Goal: Information Seeking & Learning: Learn about a topic

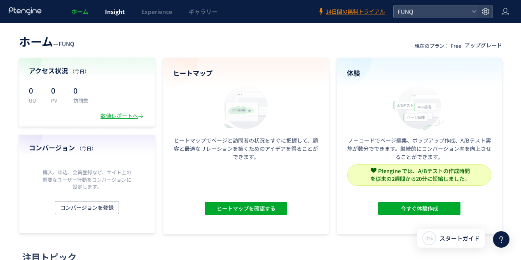
click at [116, 10] on span "Insight" at bounding box center [115, 11] width 20 height 8
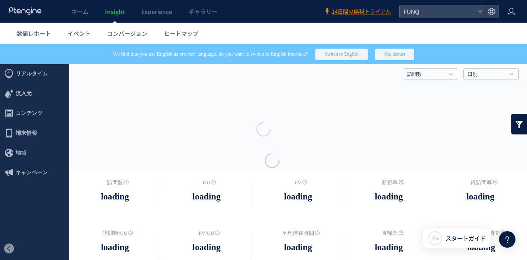
click at [68, 44] on div at bounding box center [263, 130] width 527 height 260
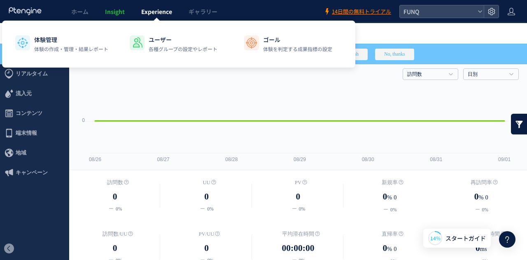
click at [164, 14] on span "Experience" at bounding box center [156, 11] width 31 height 8
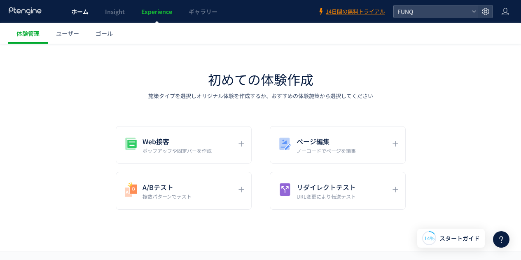
click at [86, 10] on span "ホーム" at bounding box center [79, 11] width 17 height 8
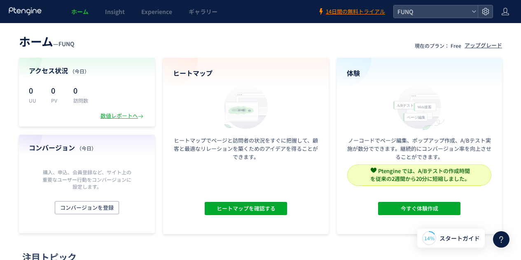
click at [133, 120] on div "アクセス状況 （[DATE]） 0 UU 0 PV 0 訪問数 数値レポートへ" at bounding box center [87, 92] width 136 height 69
click at [133, 117] on div "数値レポートへ" at bounding box center [122, 116] width 44 height 8
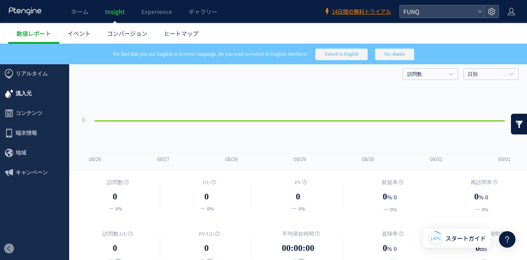
click at [33, 97] on span "流入元" at bounding box center [34, 94] width 69 height 20
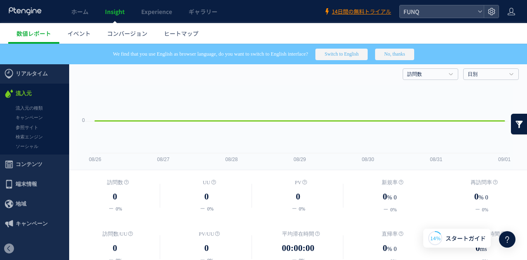
click at [34, 70] on span "リアルタイム" at bounding box center [32, 74] width 32 height 20
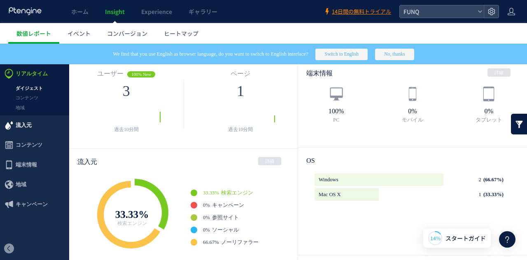
click at [32, 123] on span "流入元" at bounding box center [34, 125] width 69 height 20
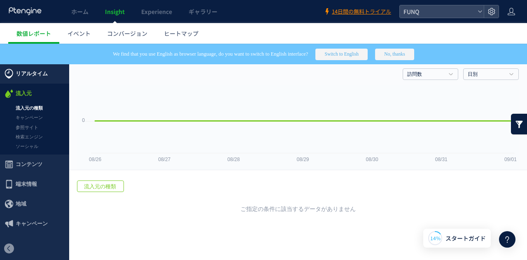
click at [30, 77] on span "リアルタイム" at bounding box center [32, 74] width 32 height 20
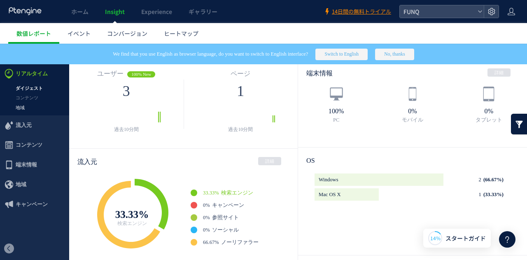
click at [27, 107] on link "地域" at bounding box center [34, 107] width 69 height 9
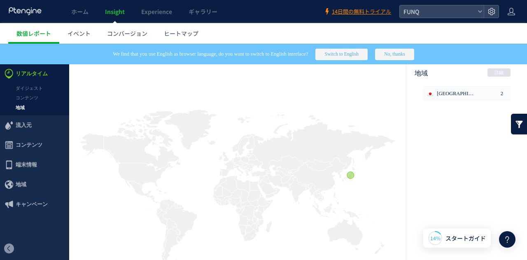
click at [31, 99] on link "コンテンツ" at bounding box center [34, 97] width 69 height 9
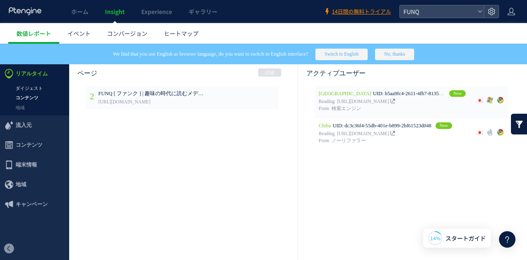
click at [34, 89] on link "ダイジェスト" at bounding box center [34, 88] width 69 height 9
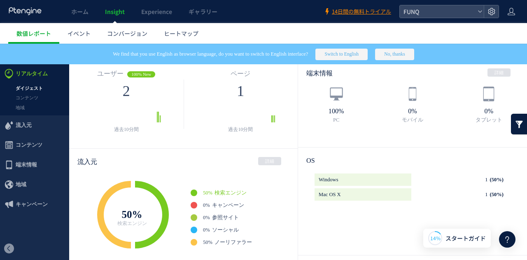
click at [34, 77] on span "リアルタイム" at bounding box center [32, 74] width 32 height 20
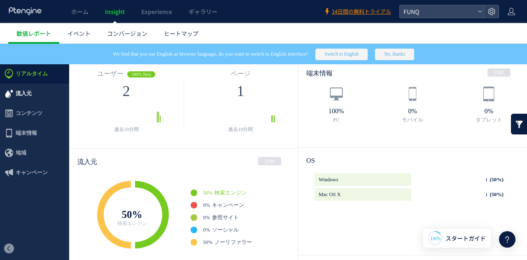
click at [35, 93] on span "流入元" at bounding box center [34, 94] width 69 height 20
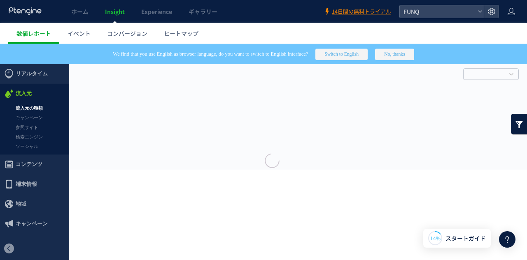
click at [82, 35] on div at bounding box center [263, 130] width 527 height 260
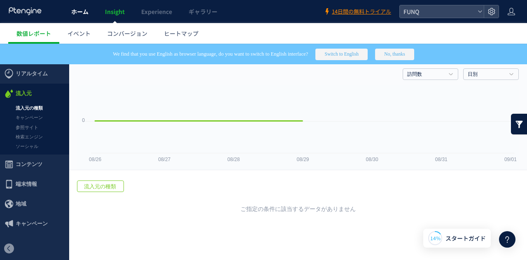
click at [80, 17] on link "ホーム" at bounding box center [80, 11] width 34 height 23
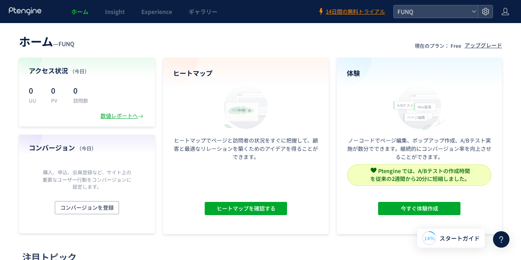
click at [39, 99] on p "UU" at bounding box center [35, 100] width 12 height 7
click at [30, 90] on p "0" at bounding box center [35, 90] width 12 height 13
click at [127, 121] on div "アクセス状況 （[DATE]） 0 UU 0 PV 0 訪問数 数値レポートへ" at bounding box center [87, 92] width 136 height 69
click at [127, 119] on div "数値レポートへ" at bounding box center [122, 116] width 44 height 8
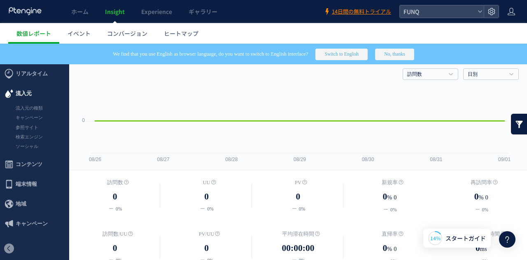
click at [17, 89] on span "流入元" at bounding box center [24, 94] width 16 height 20
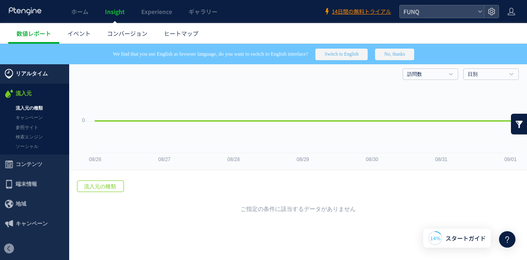
click at [46, 76] on span "リアルタイム" at bounding box center [32, 74] width 32 height 20
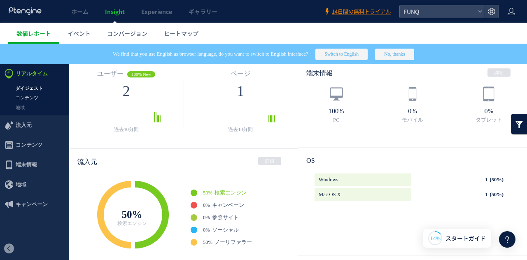
click at [49, 102] on link "コンテンツ" at bounding box center [34, 97] width 69 height 9
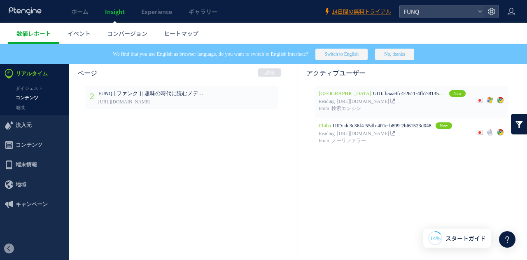
click at [21, 107] on link "地域" at bounding box center [34, 107] width 69 height 9
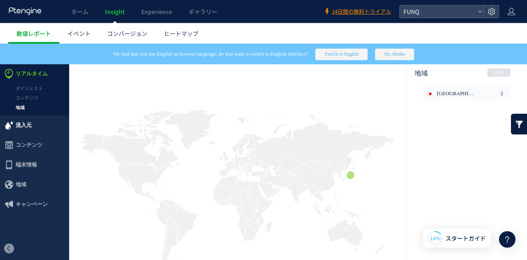
click at [24, 128] on span "流入元" at bounding box center [24, 125] width 16 height 20
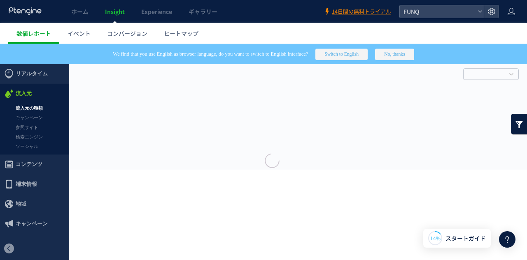
click at [27, 106] on div at bounding box center [263, 130] width 527 height 260
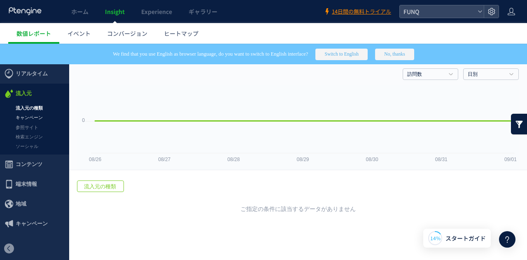
click at [27, 114] on link "キャンペーン" at bounding box center [34, 117] width 69 height 9
click at [24, 126] on link "参照サイト" at bounding box center [34, 127] width 69 height 9
click at [29, 135] on link "検索エンジン" at bounding box center [34, 136] width 69 height 9
click at [26, 146] on link "ソーシャル" at bounding box center [34, 146] width 69 height 9
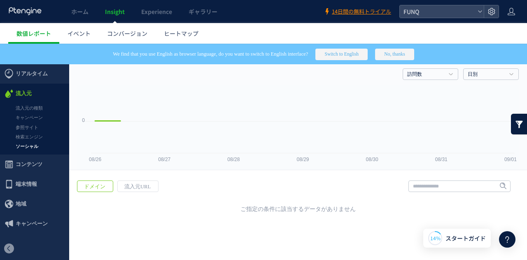
click at [23, 167] on span "コンテンツ" at bounding box center [29, 164] width 27 height 20
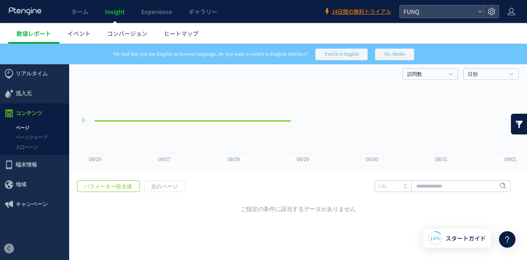
click at [25, 130] on link "ページ" at bounding box center [34, 127] width 69 height 9
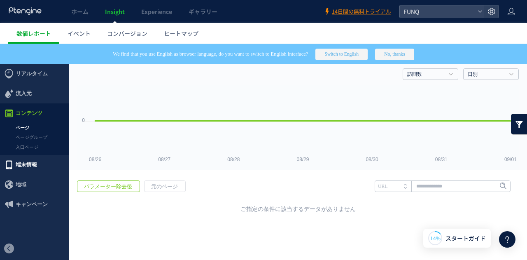
click at [26, 170] on span "端末情報" at bounding box center [26, 165] width 21 height 20
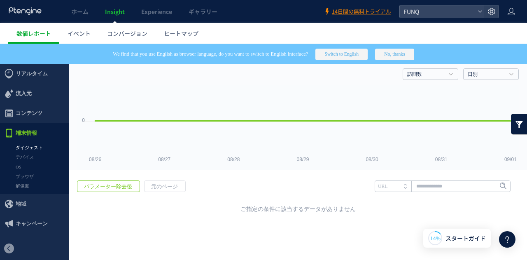
click at [28, 150] on link "ダイジェスト" at bounding box center [34, 147] width 69 height 9
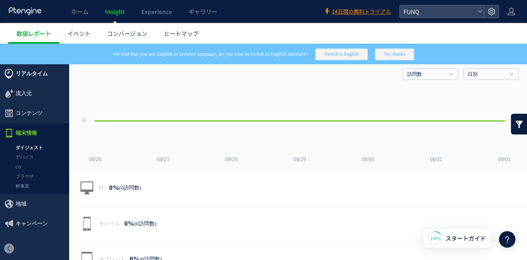
click at [27, 79] on span "リアルタイム" at bounding box center [32, 74] width 32 height 20
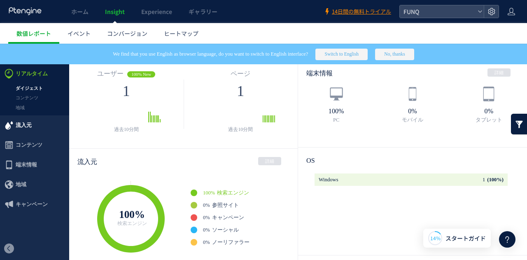
click at [21, 127] on span "流入元" at bounding box center [24, 125] width 16 height 20
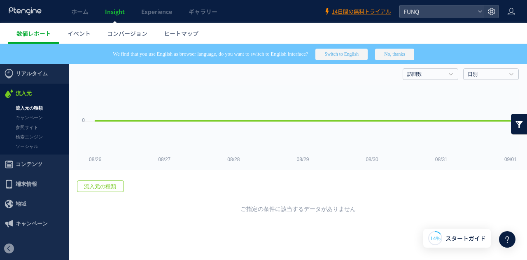
click at [407, 56] on button "No, thanks" at bounding box center [394, 55] width 39 height 12
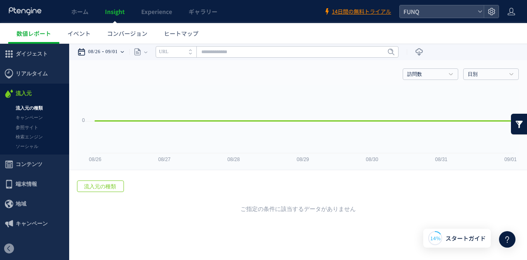
click at [125, 53] on div "08/26 09/01" at bounding box center [103, 52] width 52 height 16
click at [126, 50] on div "08/26 09/01" at bounding box center [103, 52] width 52 height 16
click at [136, 51] on div "ページ" at bounding box center [136, 52] width 15 height 16
click at [124, 52] on icon at bounding box center [122, 52] width 3 height 2
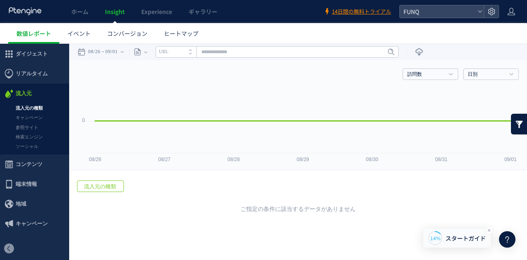
click at [441, 235] on div "14%" at bounding box center [435, 237] width 14 height 7
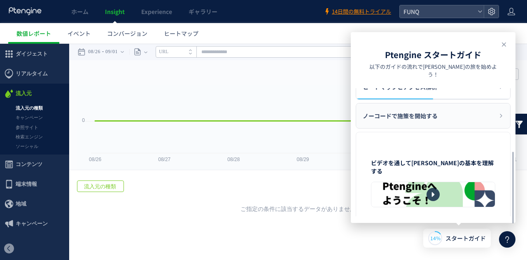
scroll to position [122, 0]
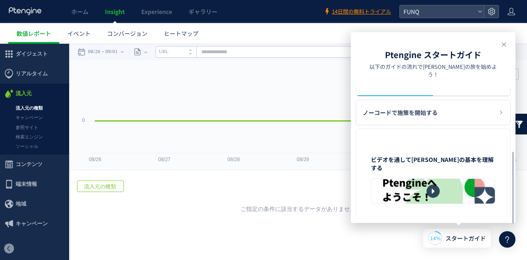
click at [281, 215] on div "戻る 流入元の種類 ヒートマップを計測させるには、解析コードを実装してください。 実装 URL" at bounding box center [298, 194] width 458 height 45
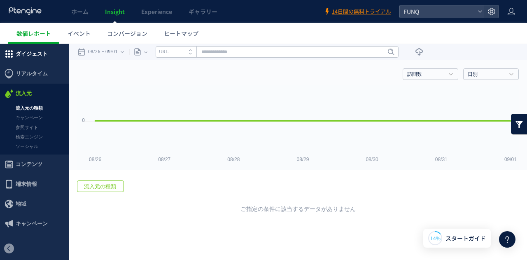
click at [44, 56] on span "ダイジェスト" at bounding box center [32, 54] width 32 height 20
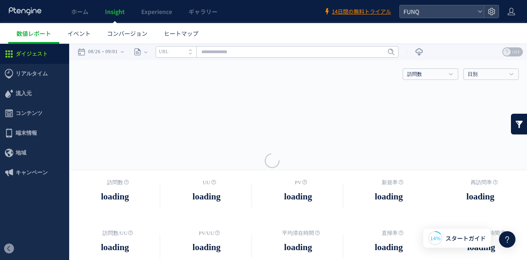
click at [40, 72] on div at bounding box center [263, 130] width 527 height 260
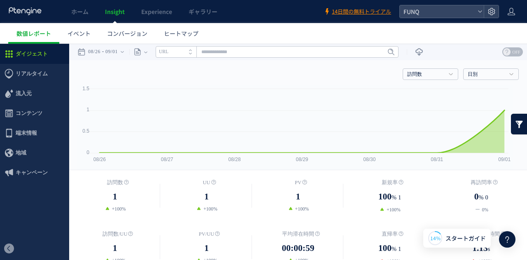
click at [33, 55] on span "ダイジェスト" at bounding box center [32, 54] width 32 height 20
click at [32, 95] on span "流入元" at bounding box center [34, 94] width 69 height 20
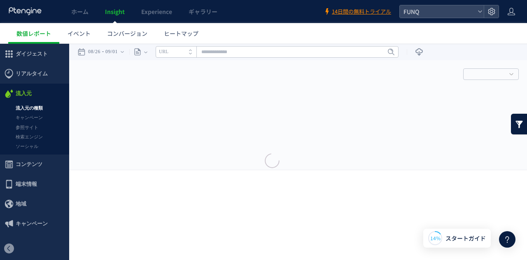
click at [28, 112] on div at bounding box center [263, 130] width 527 height 260
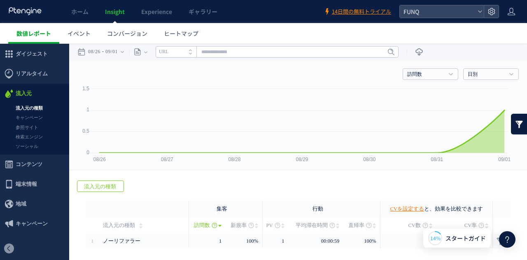
click at [31, 27] on link "数値レポート" at bounding box center [33, 33] width 51 height 21
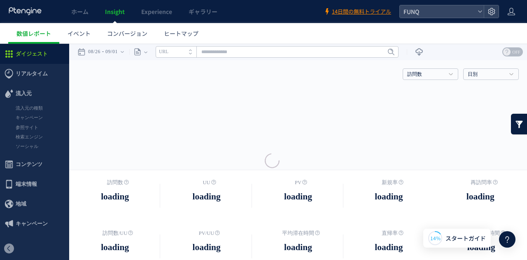
click at [83, 27] on div at bounding box center [263, 130] width 527 height 260
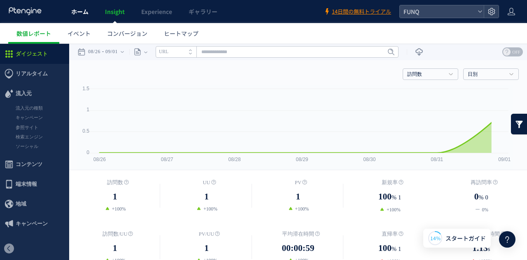
click at [81, 4] on link "ホーム" at bounding box center [80, 11] width 34 height 23
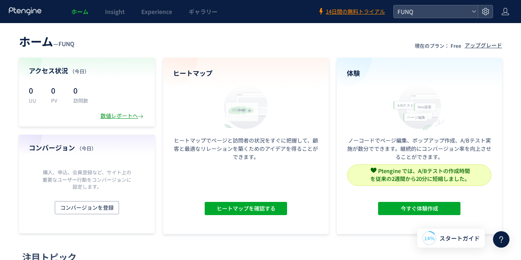
click at [111, 117] on div "数値レポートへ" at bounding box center [122, 116] width 44 height 8
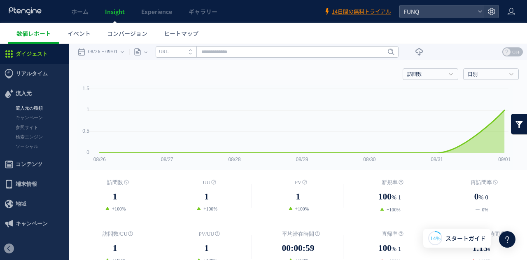
click at [31, 110] on link "流入元の種類" at bounding box center [34, 107] width 69 height 9
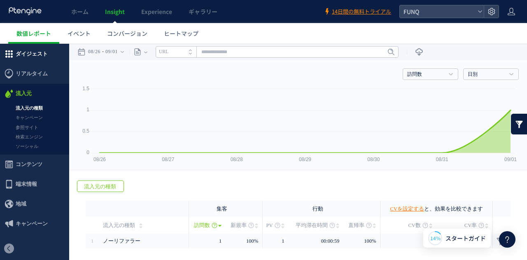
click at [33, 56] on span "ダイジェスト" at bounding box center [32, 54] width 32 height 20
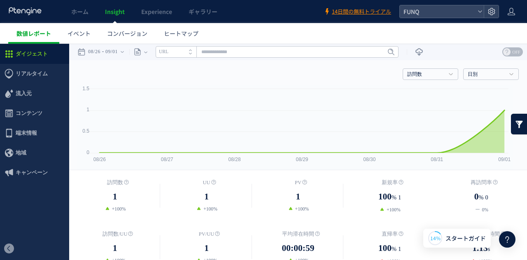
click at [36, 35] on span "数値レポート" at bounding box center [33, 33] width 35 height 8
click at [76, 16] on link "ホーム" at bounding box center [80, 11] width 34 height 23
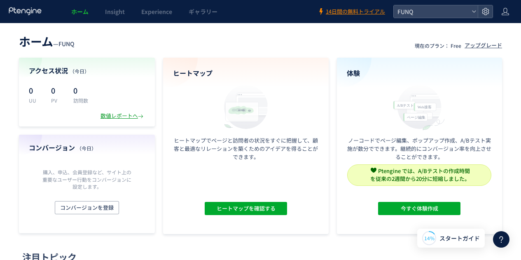
click at [123, 118] on div "数値レポートへ" at bounding box center [122, 116] width 44 height 8
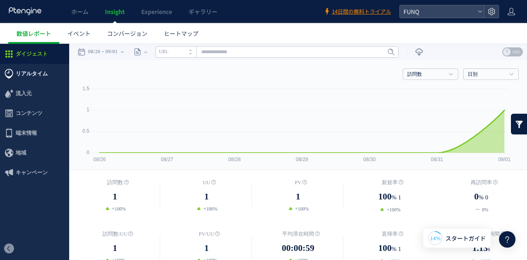
click at [25, 69] on span "リアルタイム" at bounding box center [32, 74] width 32 height 20
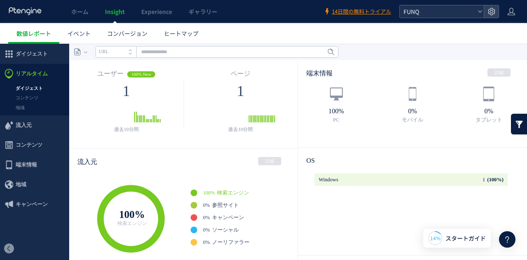
click at [450, 5] on span "FUNQ" at bounding box center [437, 11] width 73 height 12
